Goal: Transaction & Acquisition: Purchase product/service

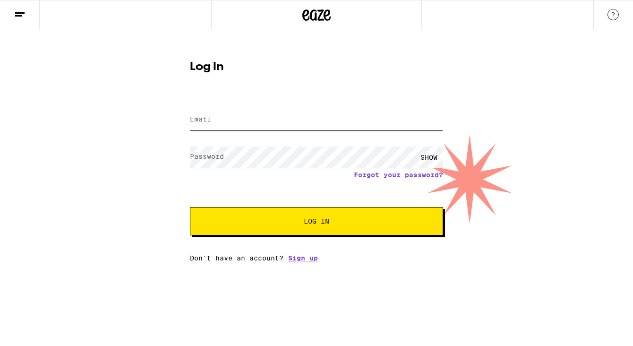
click at [216, 119] on input "Email" at bounding box center [316, 119] width 253 height 21
type input "[EMAIL_ADDRESS][DOMAIN_NAME]"
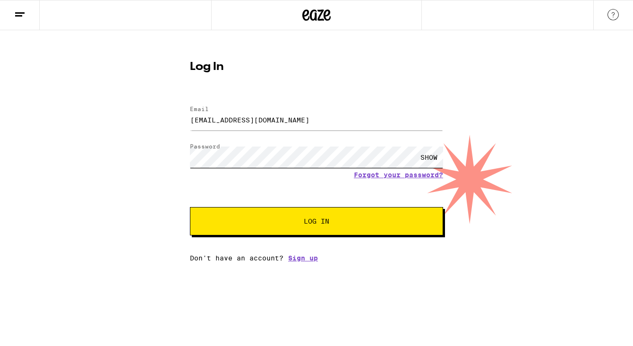
click at [190, 207] on button "Log In" at bounding box center [316, 221] width 253 height 28
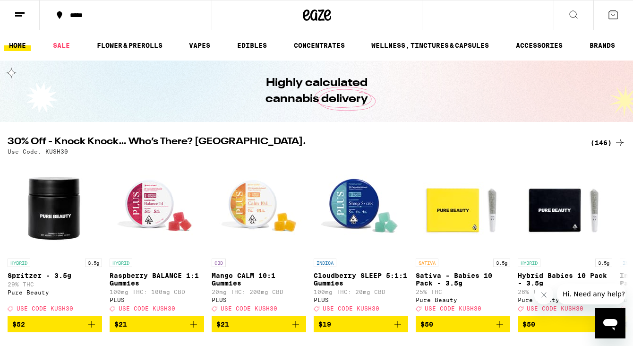
click at [109, 19] on button "*****" at bounding box center [126, 15] width 172 height 28
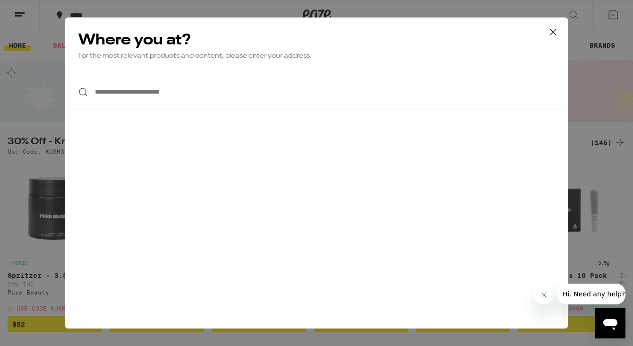
click at [172, 94] on input "**********" at bounding box center [316, 92] width 503 height 36
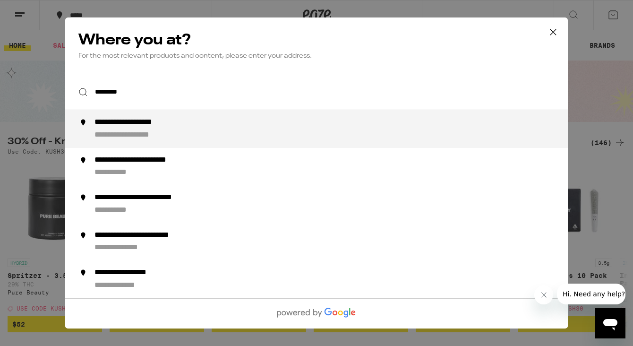
click at [170, 127] on div "**********" at bounding box center [144, 123] width 98 height 10
type input "**********"
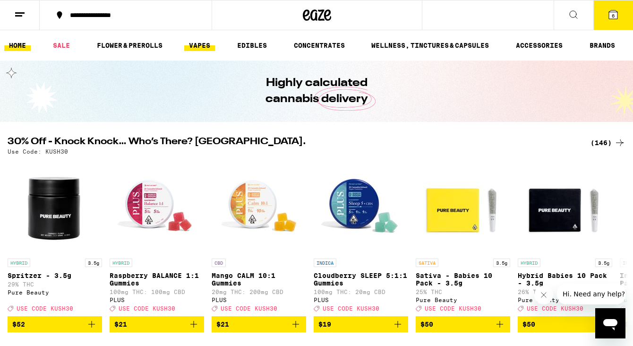
click at [204, 51] on link "VAPES" at bounding box center [199, 45] width 31 height 11
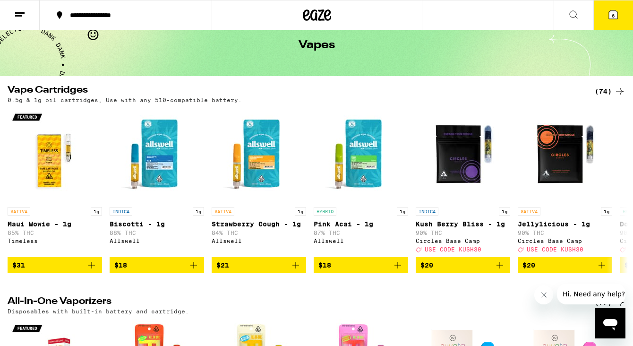
scroll to position [44, 0]
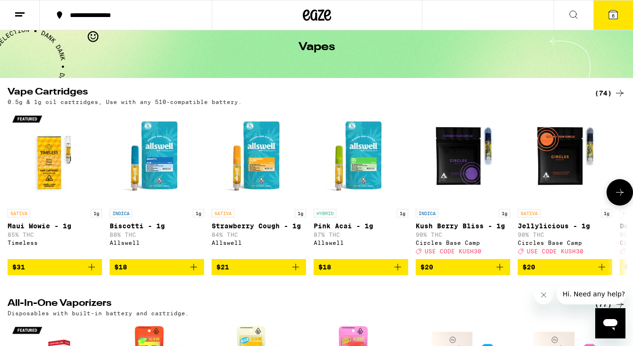
click at [604, 273] on icon "Add to bag" at bounding box center [602, 266] width 11 height 11
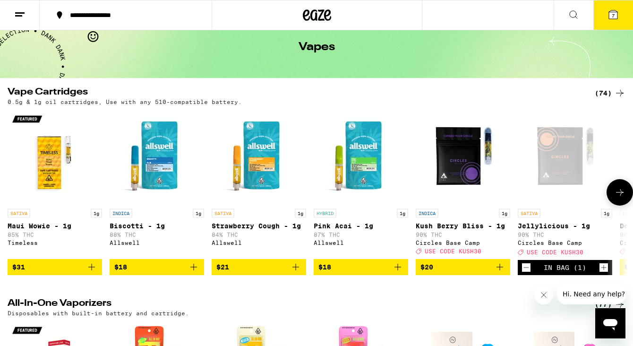
click at [502, 273] on icon "Add to bag" at bounding box center [499, 266] width 11 height 11
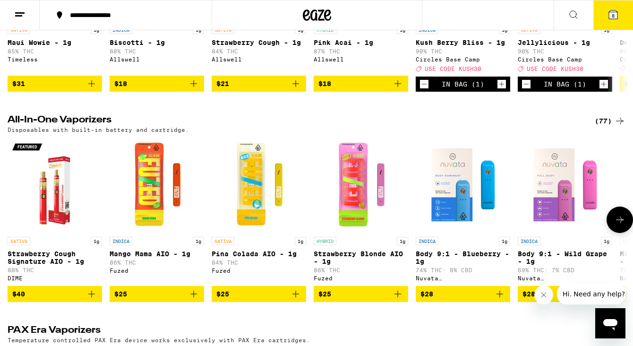
scroll to position [243, 0]
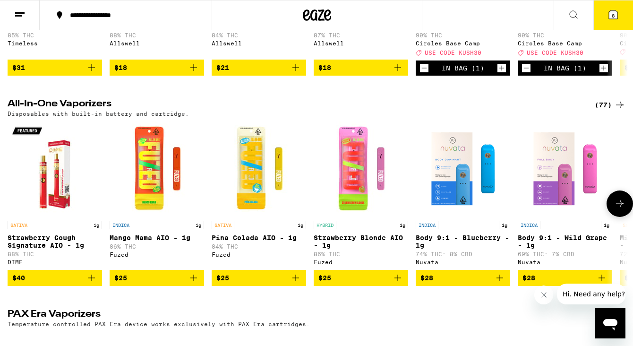
click at [405, 286] on button "$25" at bounding box center [361, 278] width 95 height 16
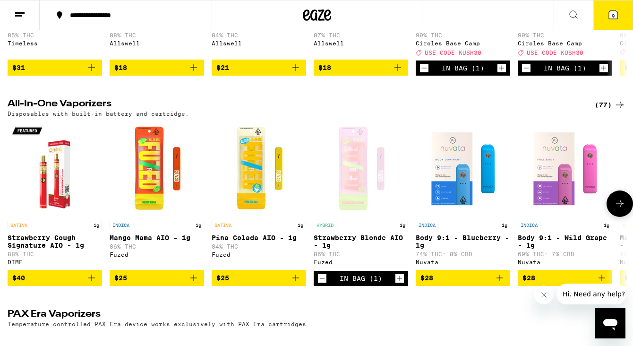
scroll to position [0, 0]
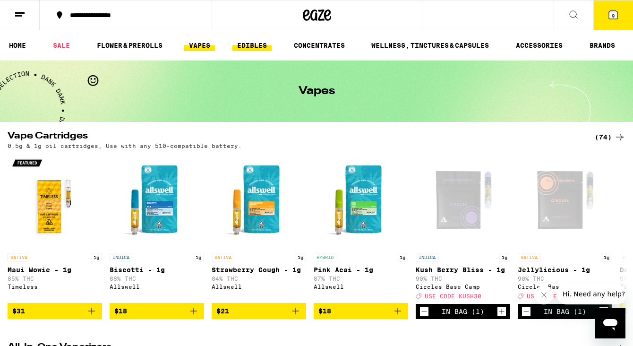
click at [256, 45] on link "EDIBLES" at bounding box center [252, 45] width 39 height 11
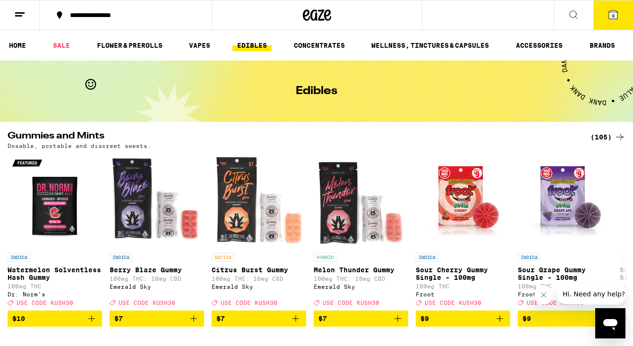
click at [619, 135] on icon at bounding box center [620, 136] width 11 height 11
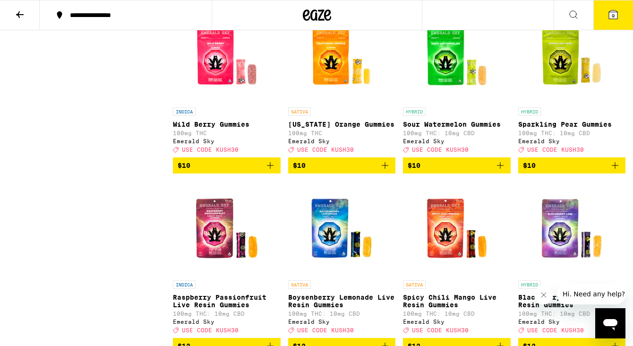
scroll to position [635, 0]
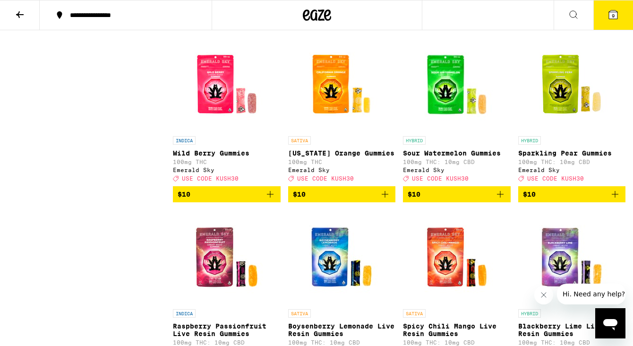
click at [273, 200] on icon "Add to bag" at bounding box center [270, 194] width 11 height 11
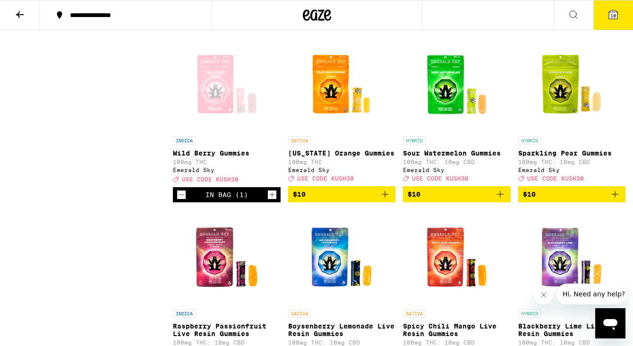
scroll to position [0, 0]
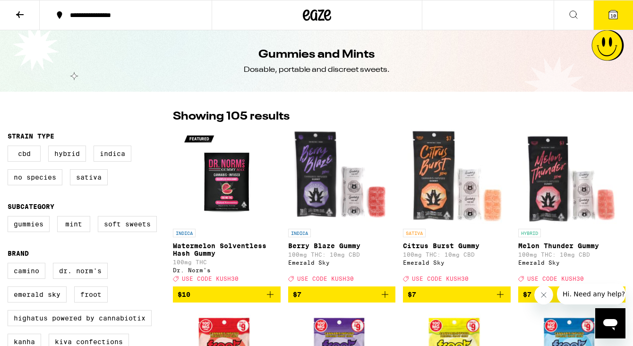
click at [613, 19] on icon at bounding box center [613, 14] width 11 height 11
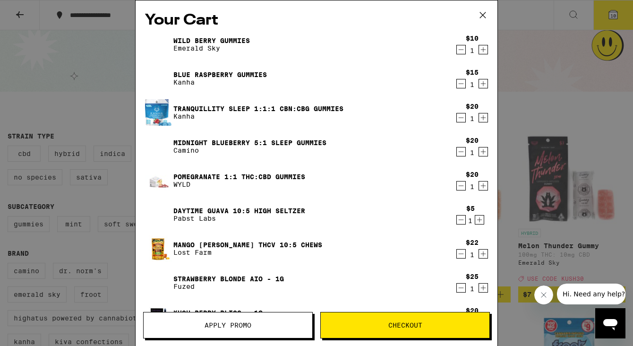
click at [458, 87] on icon "Decrement" at bounding box center [461, 83] width 9 height 11
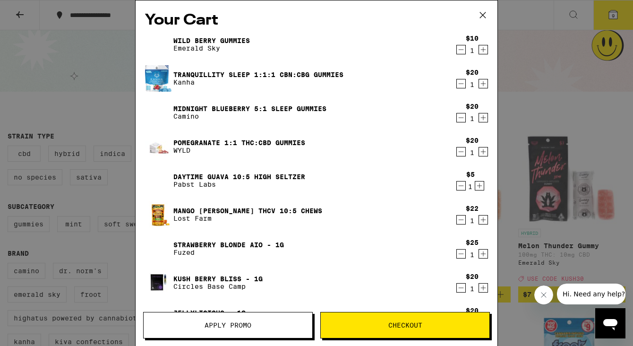
click at [458, 87] on icon "Decrement" at bounding box center [461, 83] width 9 height 11
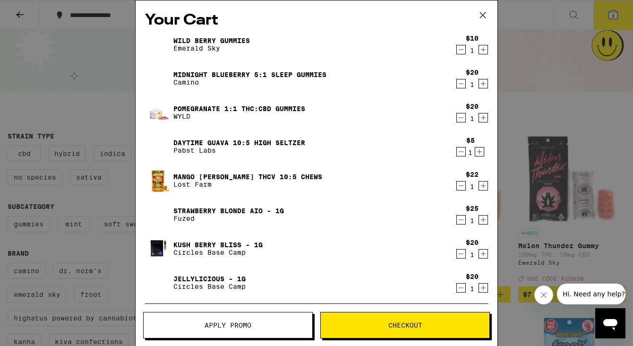
click at [458, 87] on icon "Decrement" at bounding box center [461, 83] width 9 height 11
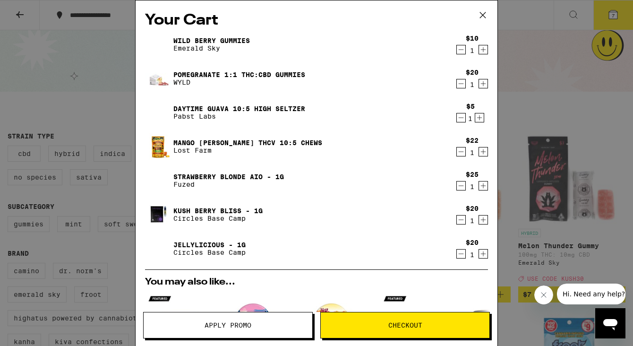
click at [460, 117] on icon "Decrement" at bounding box center [461, 117] width 9 height 11
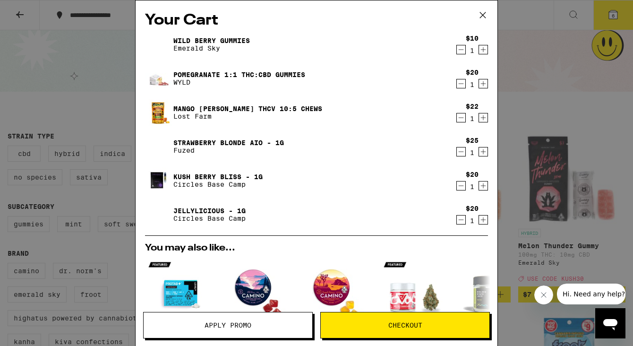
click at [462, 118] on icon "Decrement" at bounding box center [461, 117] width 9 height 11
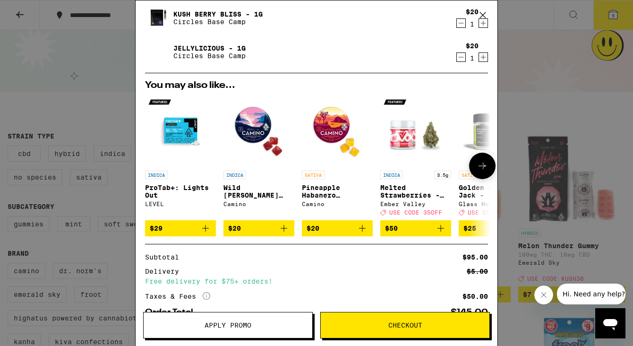
scroll to position [192, 0]
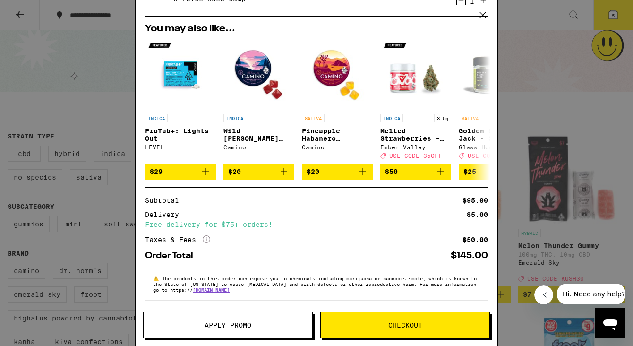
click at [208, 237] on icon "More Info" at bounding box center [207, 239] width 8 height 8
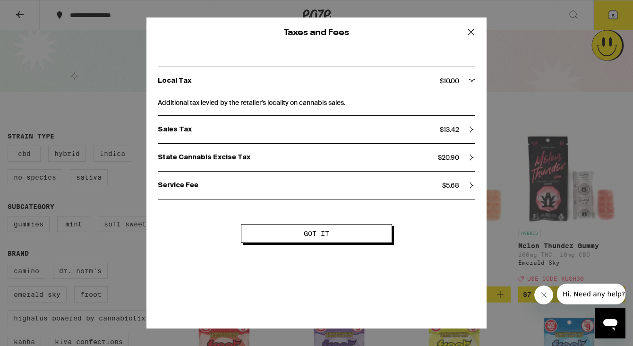
click at [312, 241] on button "Got it" at bounding box center [316, 233] width 151 height 19
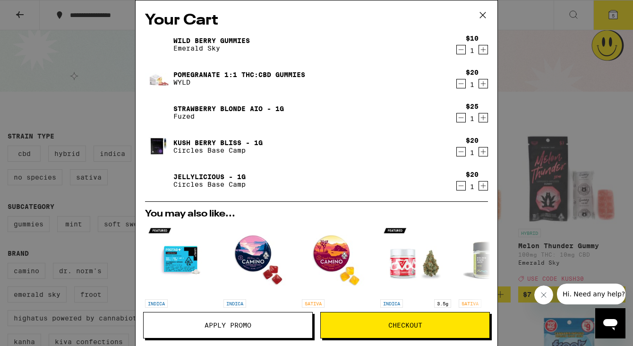
click at [485, 13] on icon at bounding box center [483, 15] width 6 height 6
